Goal: Entertainment & Leisure: Consume media (video, audio)

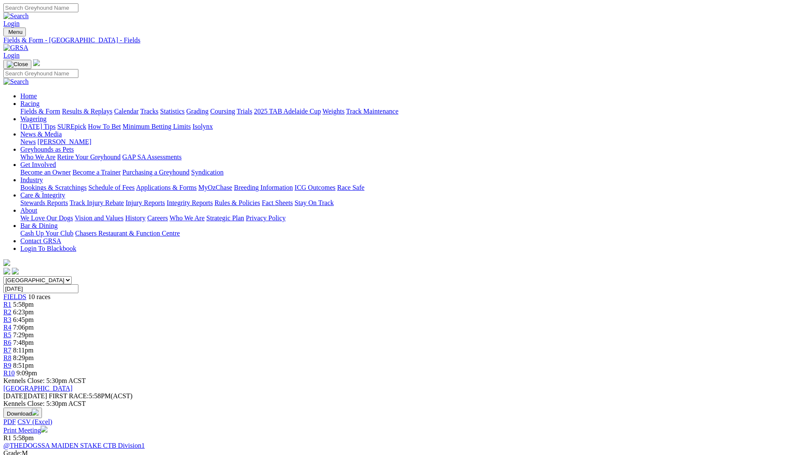
scroll to position [635, 0]
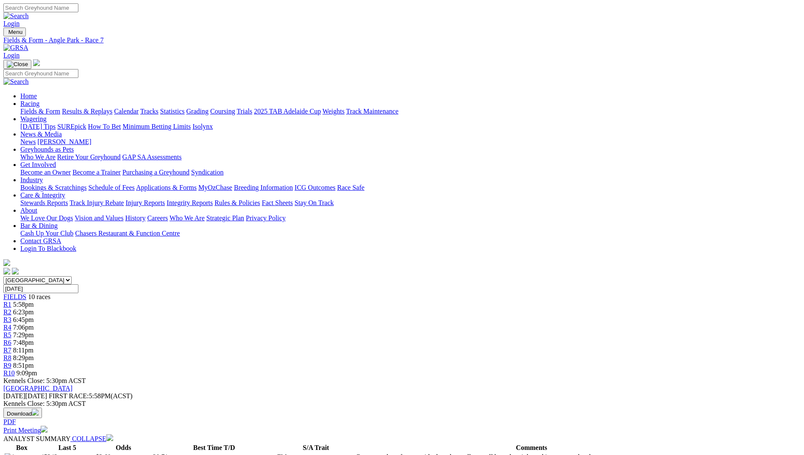
click at [151, 28] on div "Menu Fields & Form - Angle Park - Race 7 Login Home Racing Fields & Form Result…" at bounding box center [401, 152] width 797 height 249
click at [28, 44] on img at bounding box center [15, 48] width 25 height 8
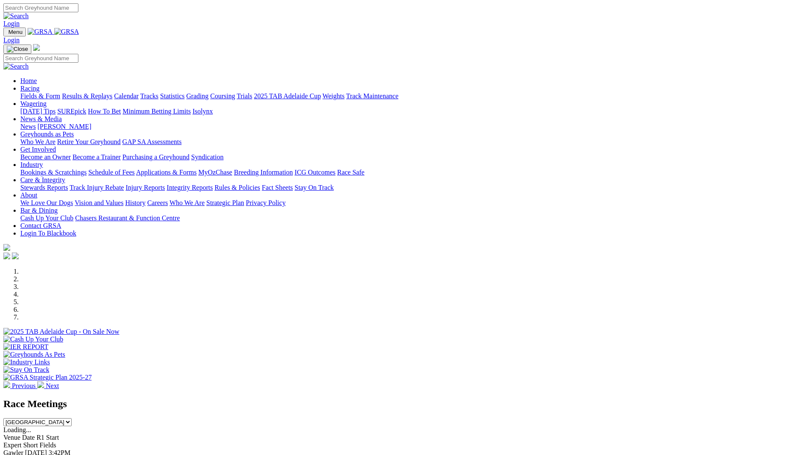
scroll to position [678, 0]
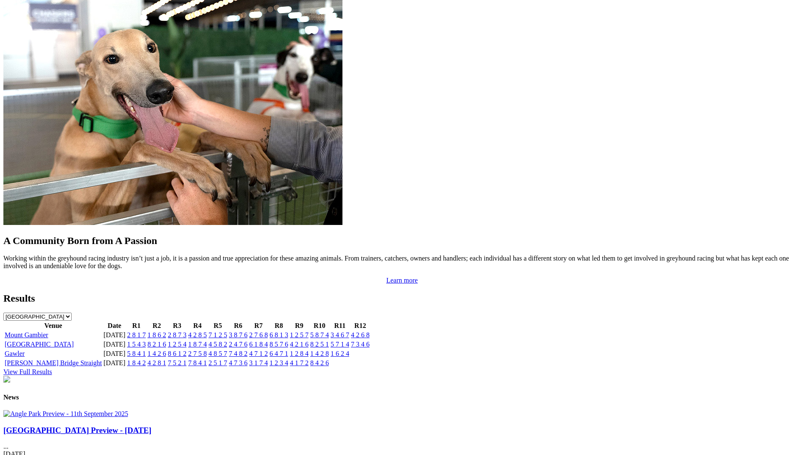
click at [369, 341] on link "7 3 4 6" at bounding box center [360, 344] width 19 height 7
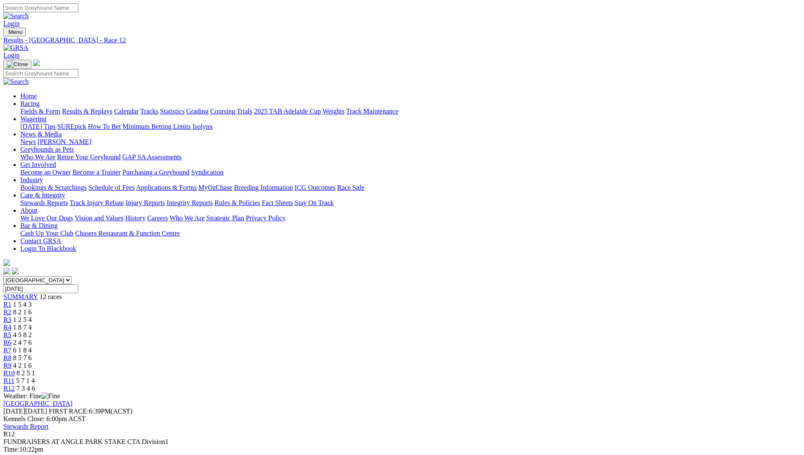
click at [14, 377] on link "R11" at bounding box center [8, 380] width 11 height 7
click at [11, 347] on link "R7" at bounding box center [7, 350] width 8 height 7
click at [48, 423] on link "Stewards Report" at bounding box center [25, 426] width 45 height 7
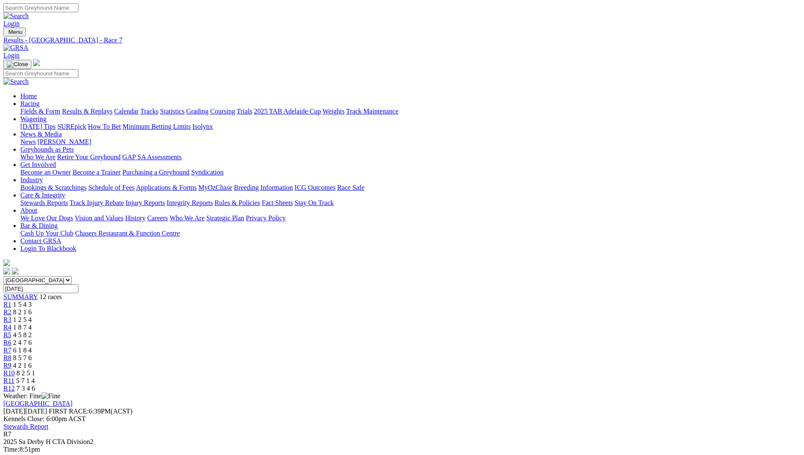
click at [28, 44] on img at bounding box center [15, 48] width 25 height 8
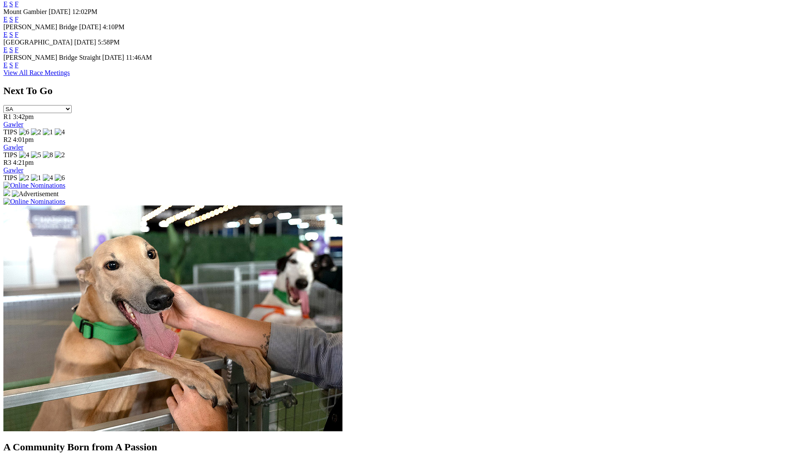
scroll to position [551, 0]
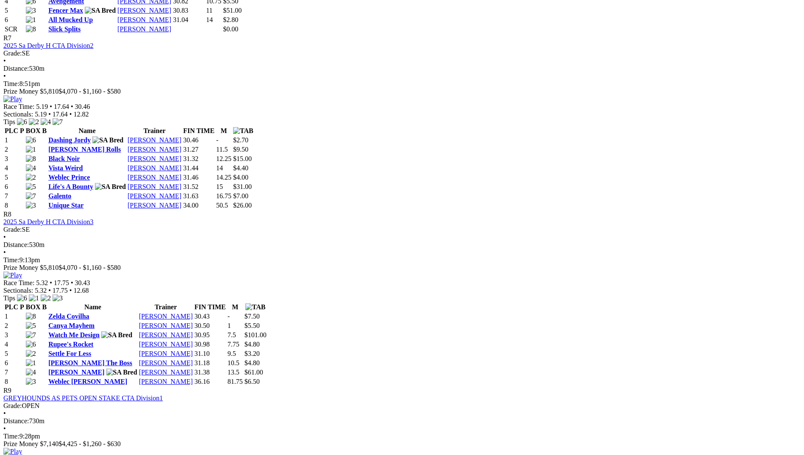
scroll to position [1320, 0]
